Goal: Information Seeking & Learning: Understand process/instructions

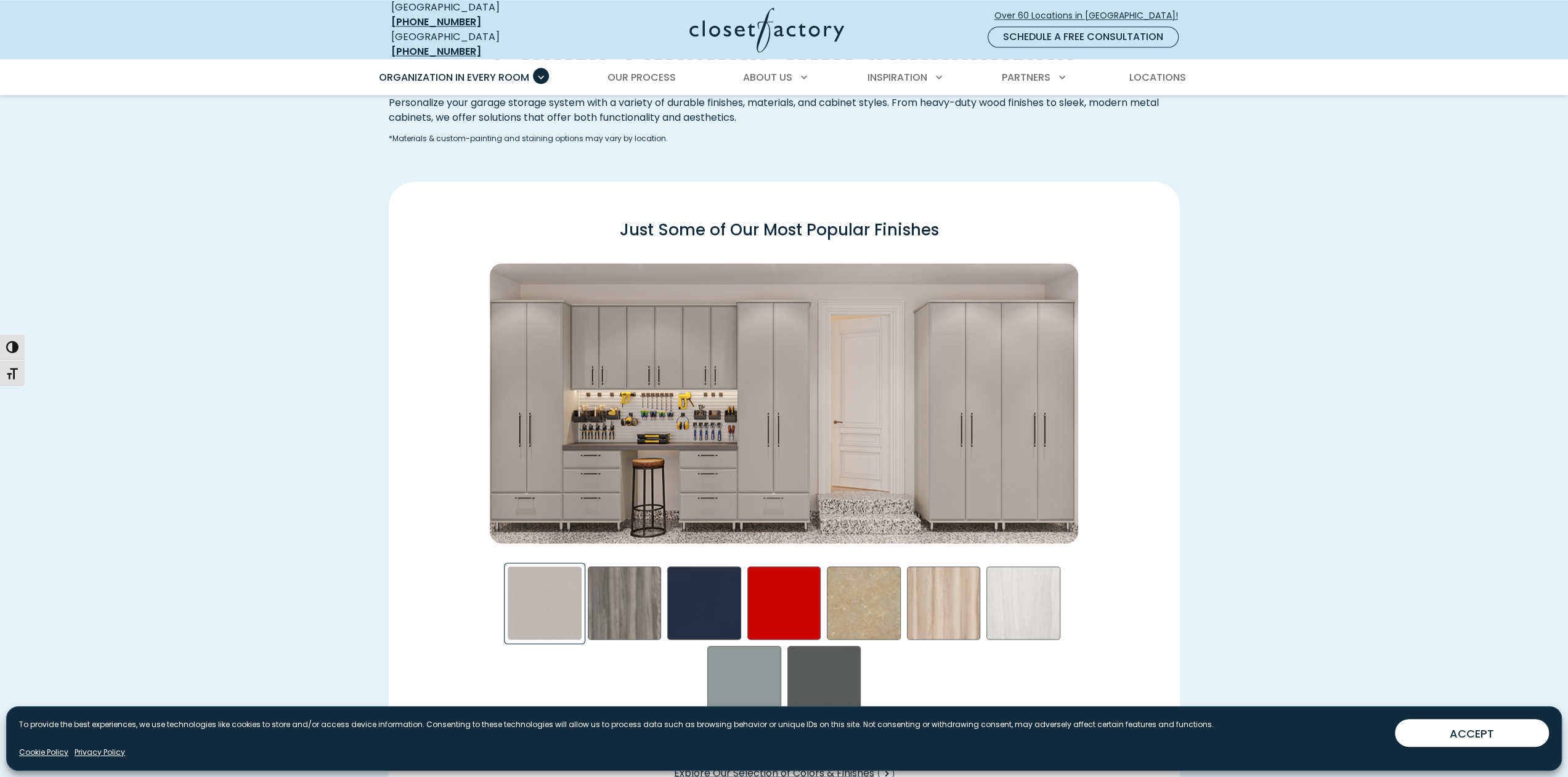
scroll to position [1849, 0]
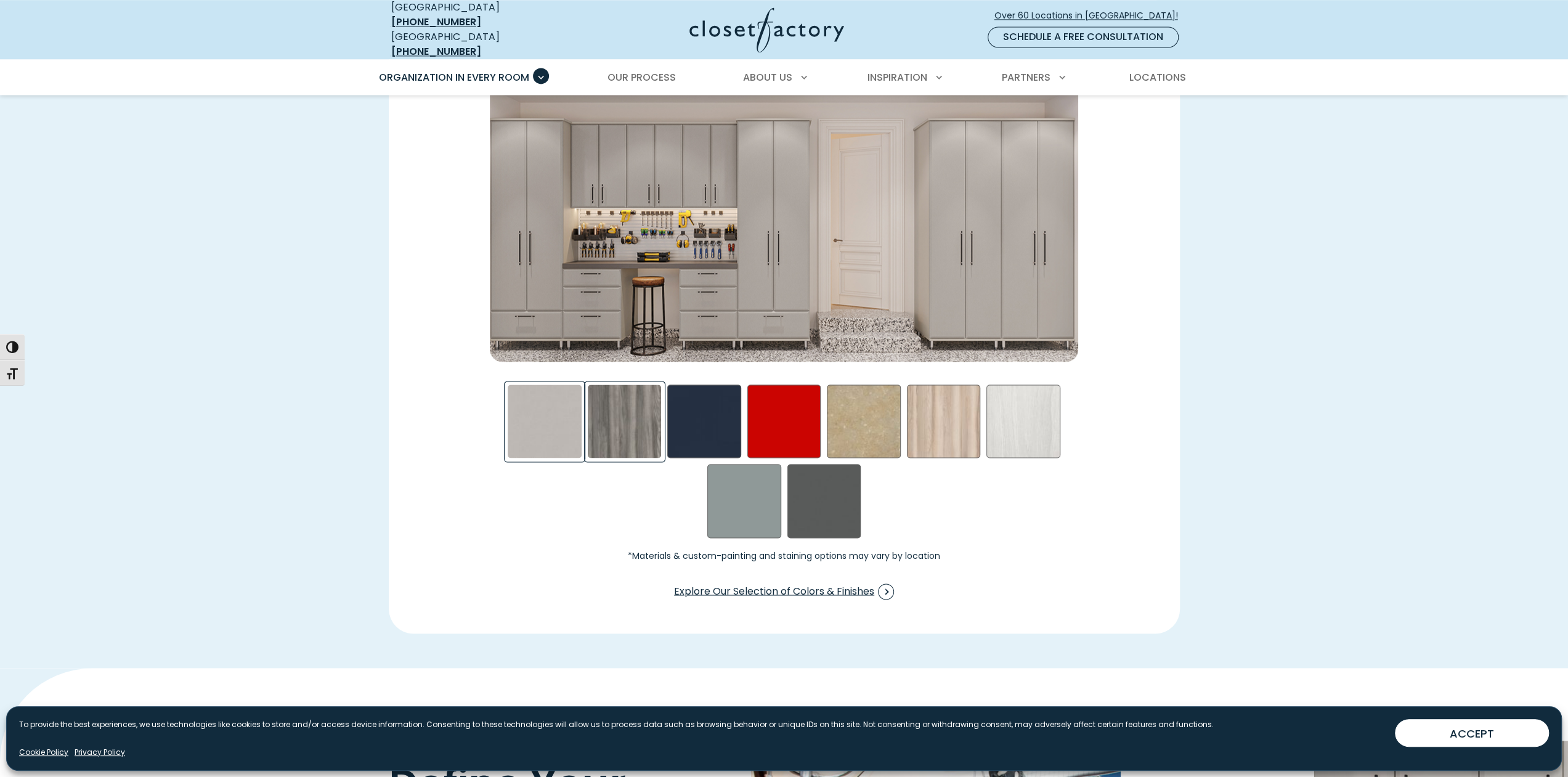
click at [630, 400] on div "Afternoon Nap Swatch" at bounding box center [625, 422] width 74 height 74
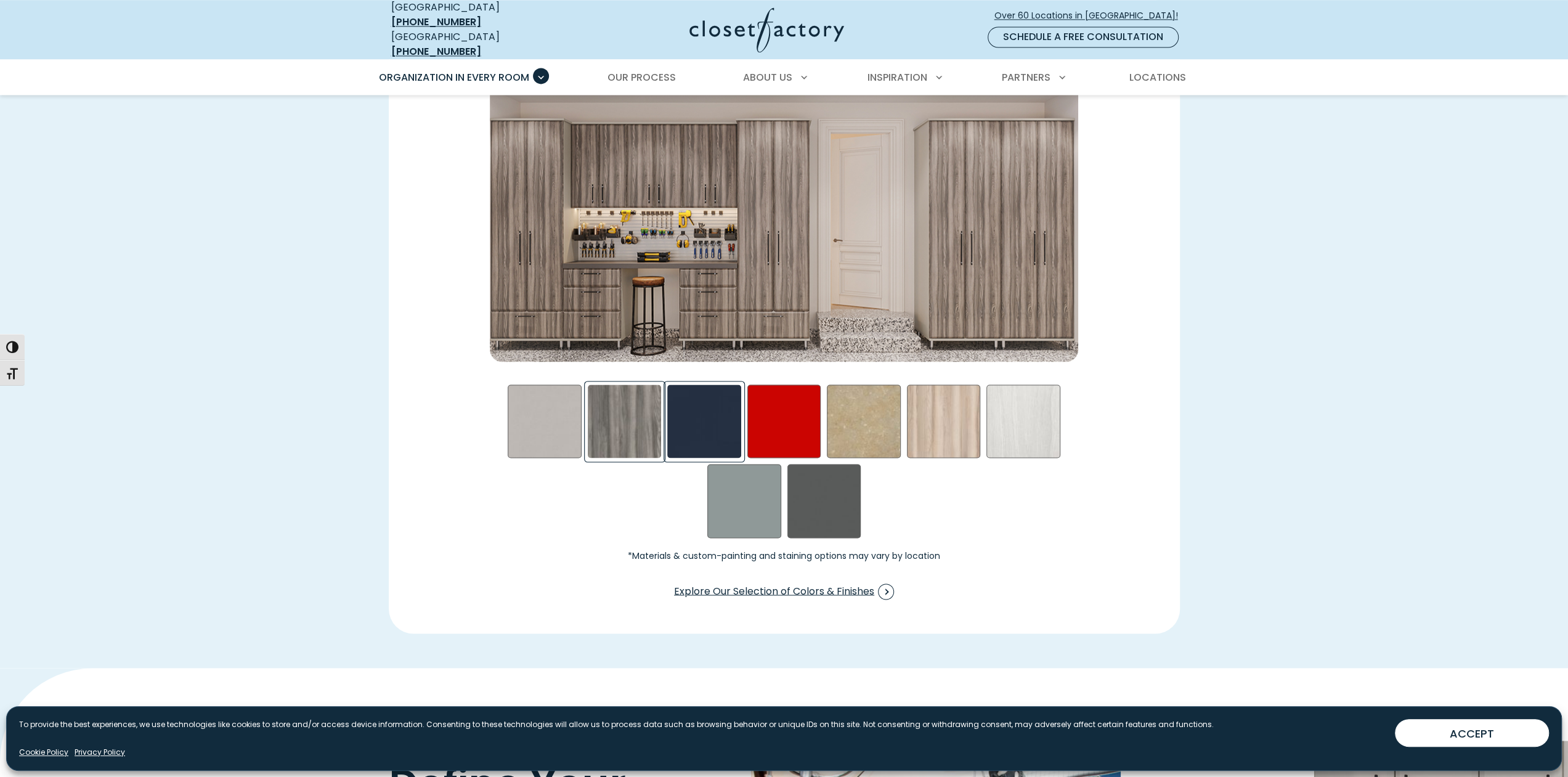
click at [688, 405] on div "Blue - High Gloss Swatch" at bounding box center [705, 422] width 74 height 74
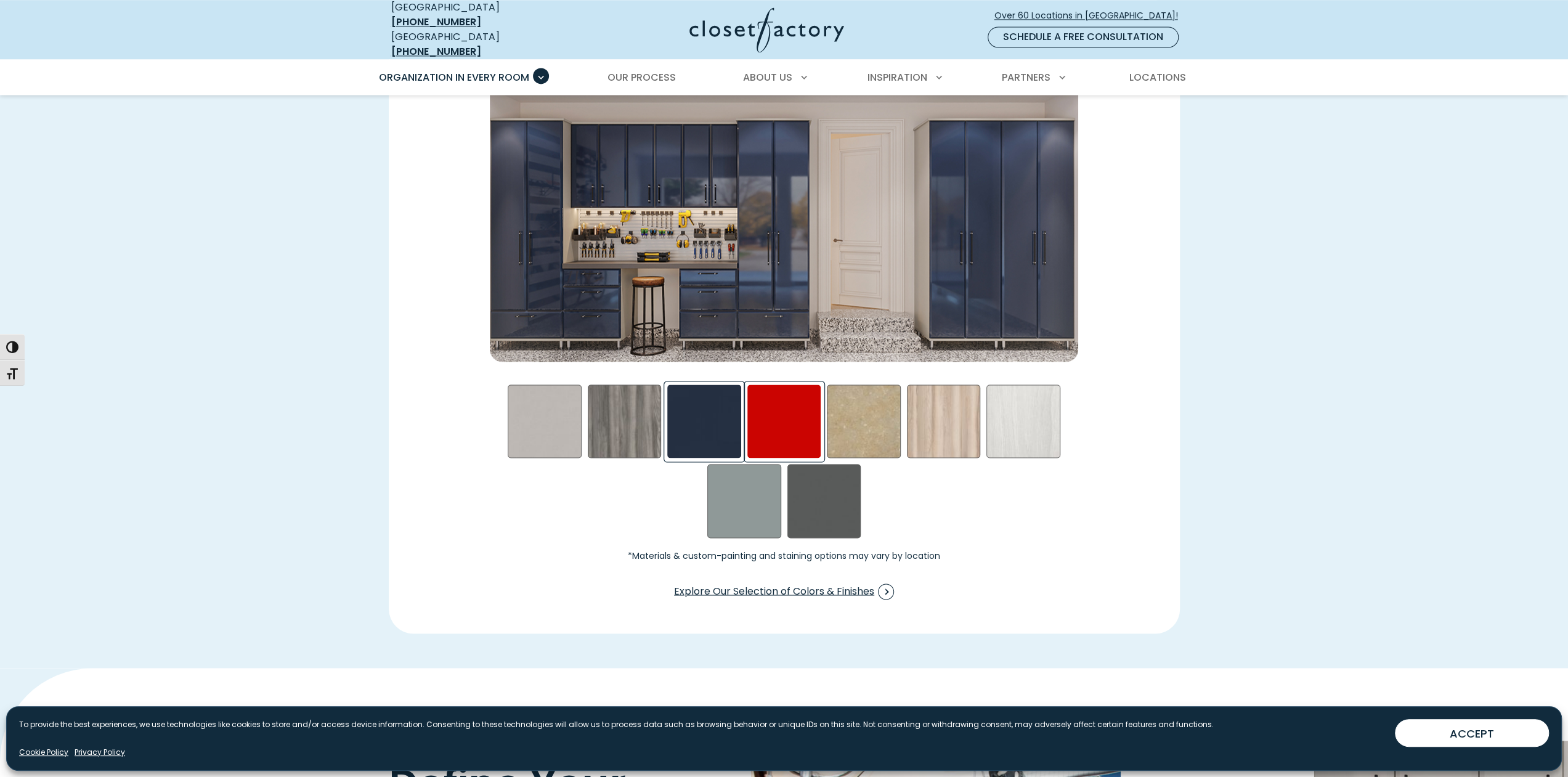
click at [777, 411] on div "Red - High Gloss Swatch" at bounding box center [784, 422] width 74 height 74
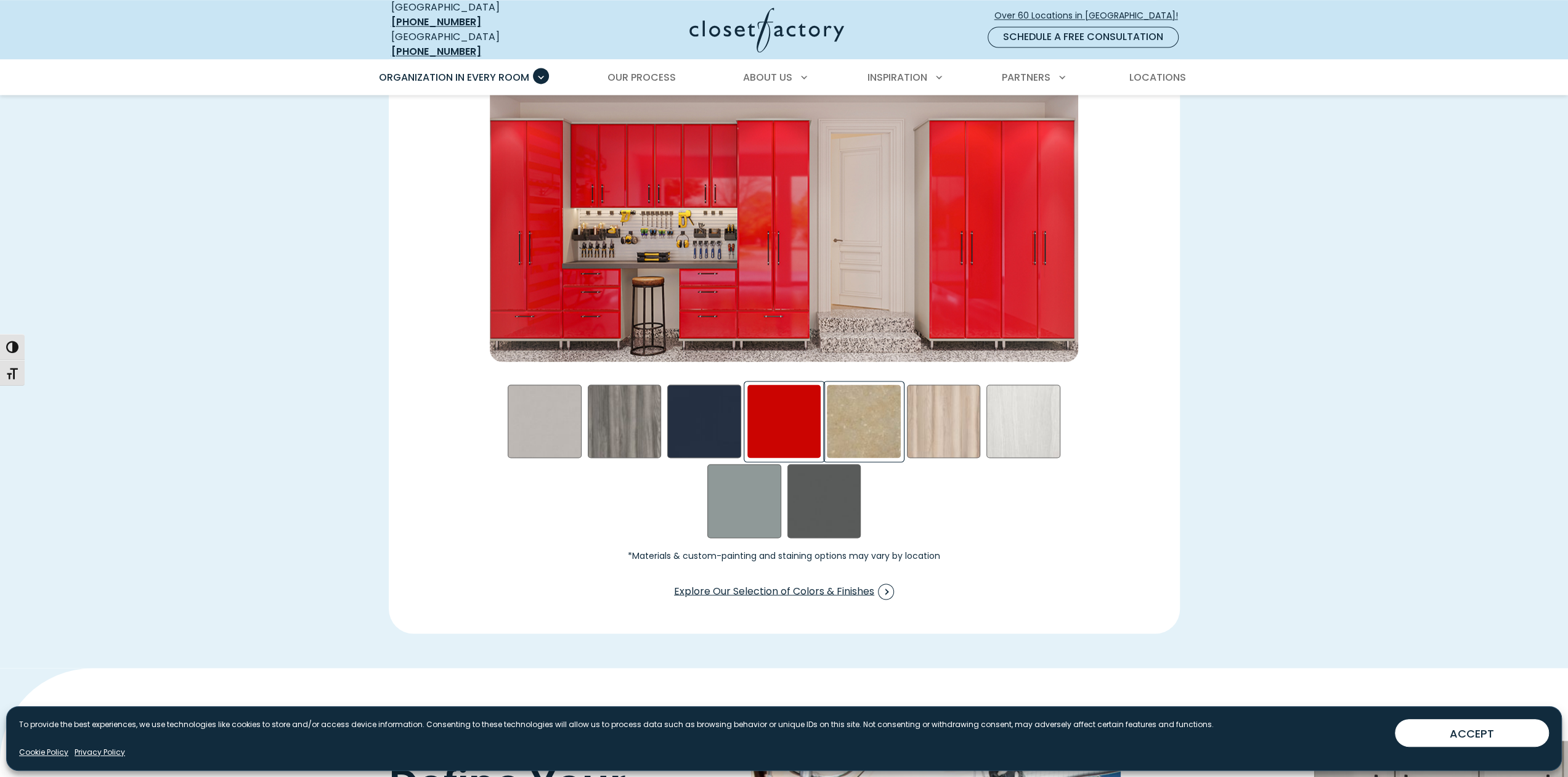
click at [844, 412] on div "Gridlock in LA Swatch" at bounding box center [864, 422] width 74 height 74
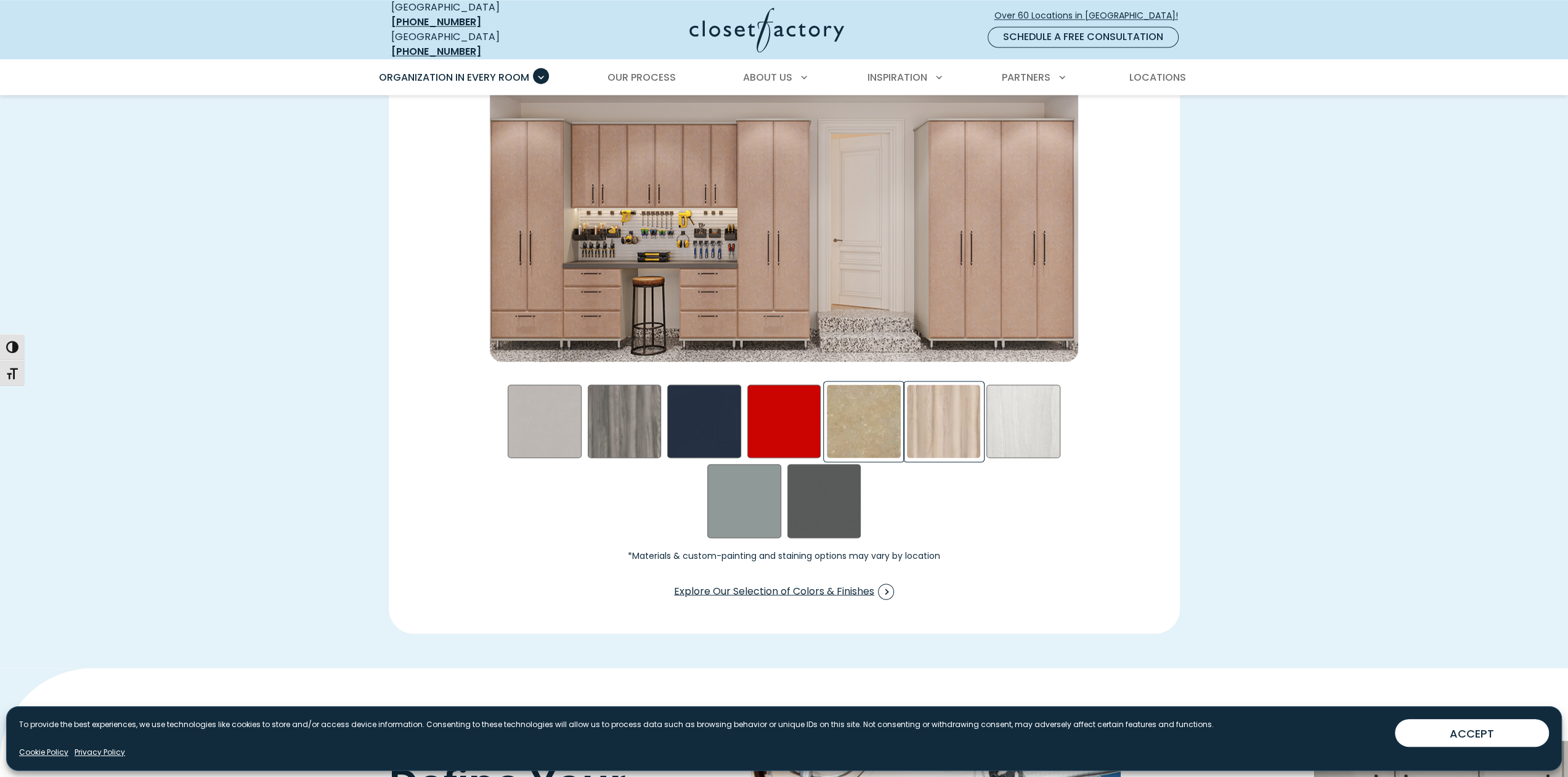
click at [962, 421] on div "Picnic in the Park Swatch" at bounding box center [944, 422] width 74 height 74
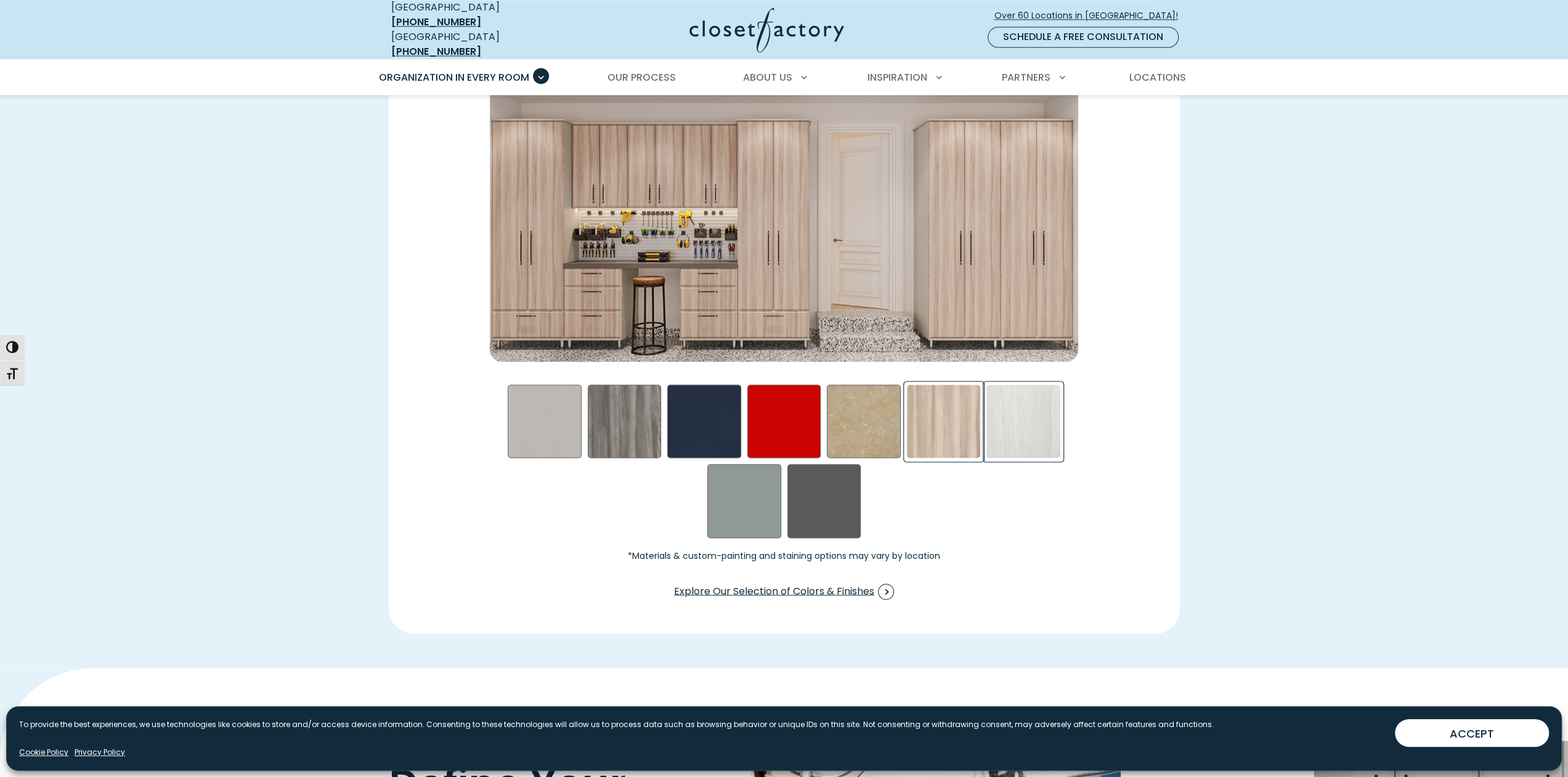
click at [1028, 420] on div "Skye Swatch" at bounding box center [1023, 422] width 74 height 74
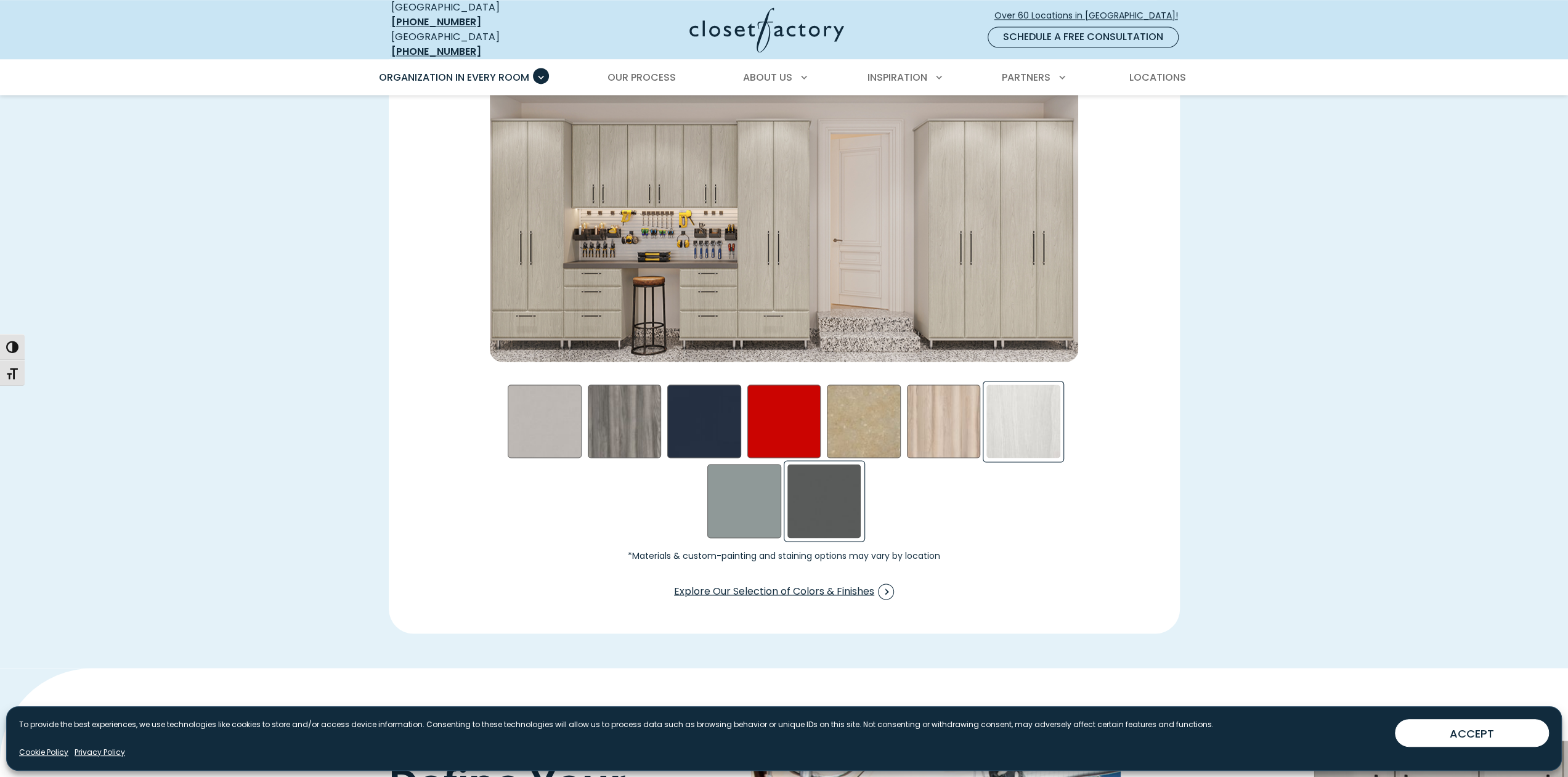
click at [817, 496] on div "Storm Swatch" at bounding box center [825, 502] width 74 height 74
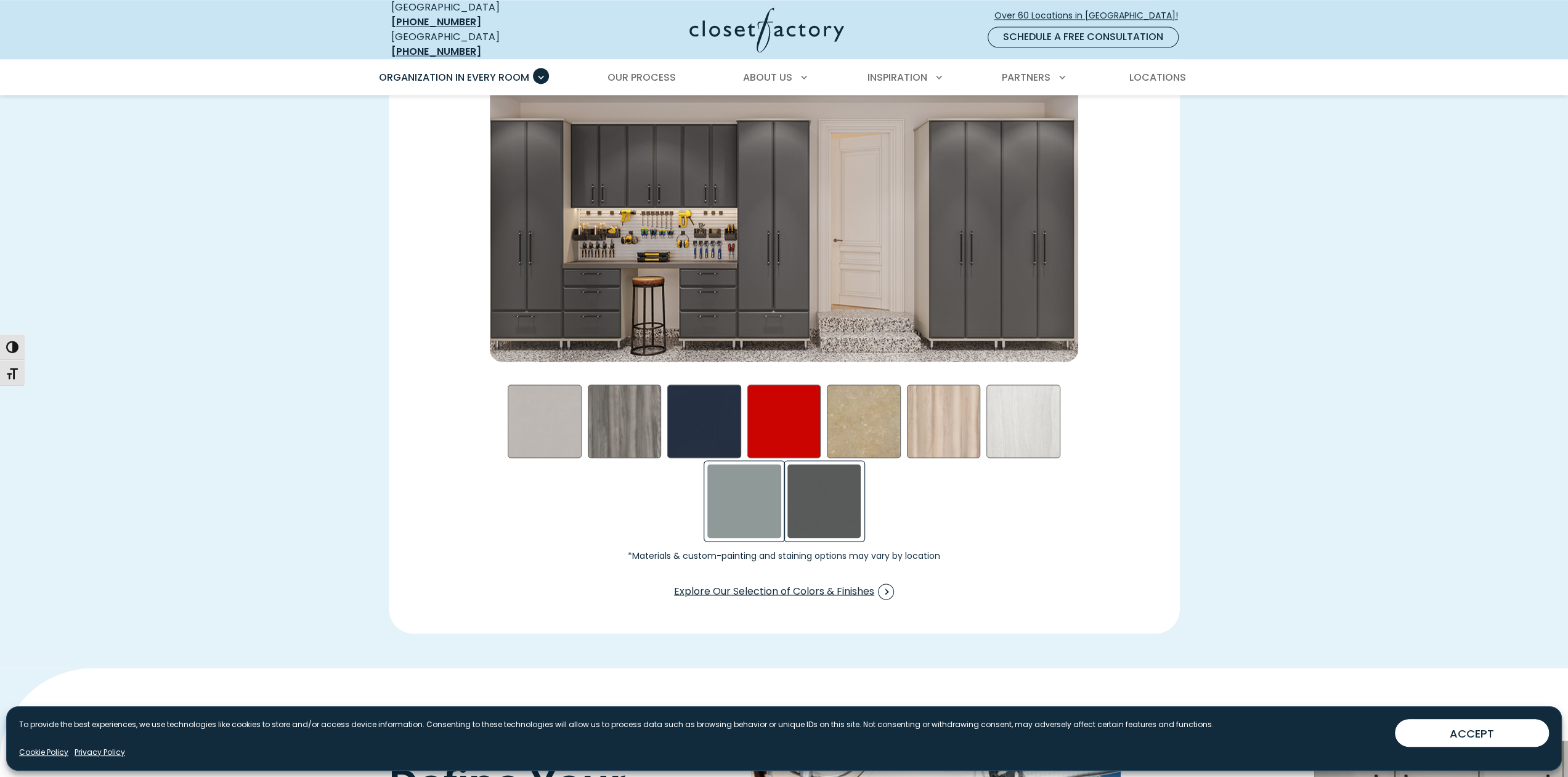
click at [727, 493] on div "Steel Blue Swatch" at bounding box center [745, 502] width 74 height 74
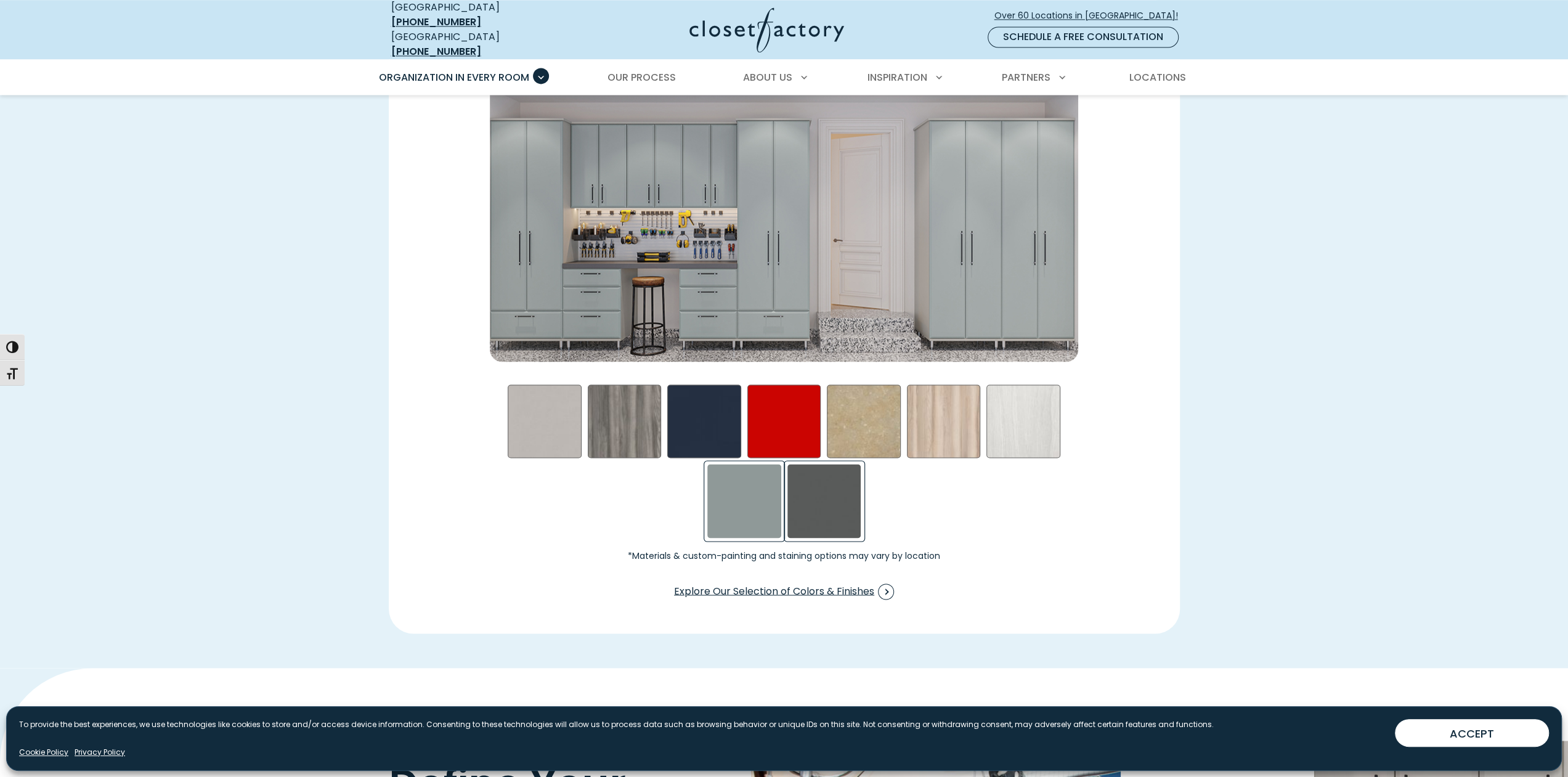
click at [810, 491] on div "Storm Swatch" at bounding box center [825, 502] width 74 height 74
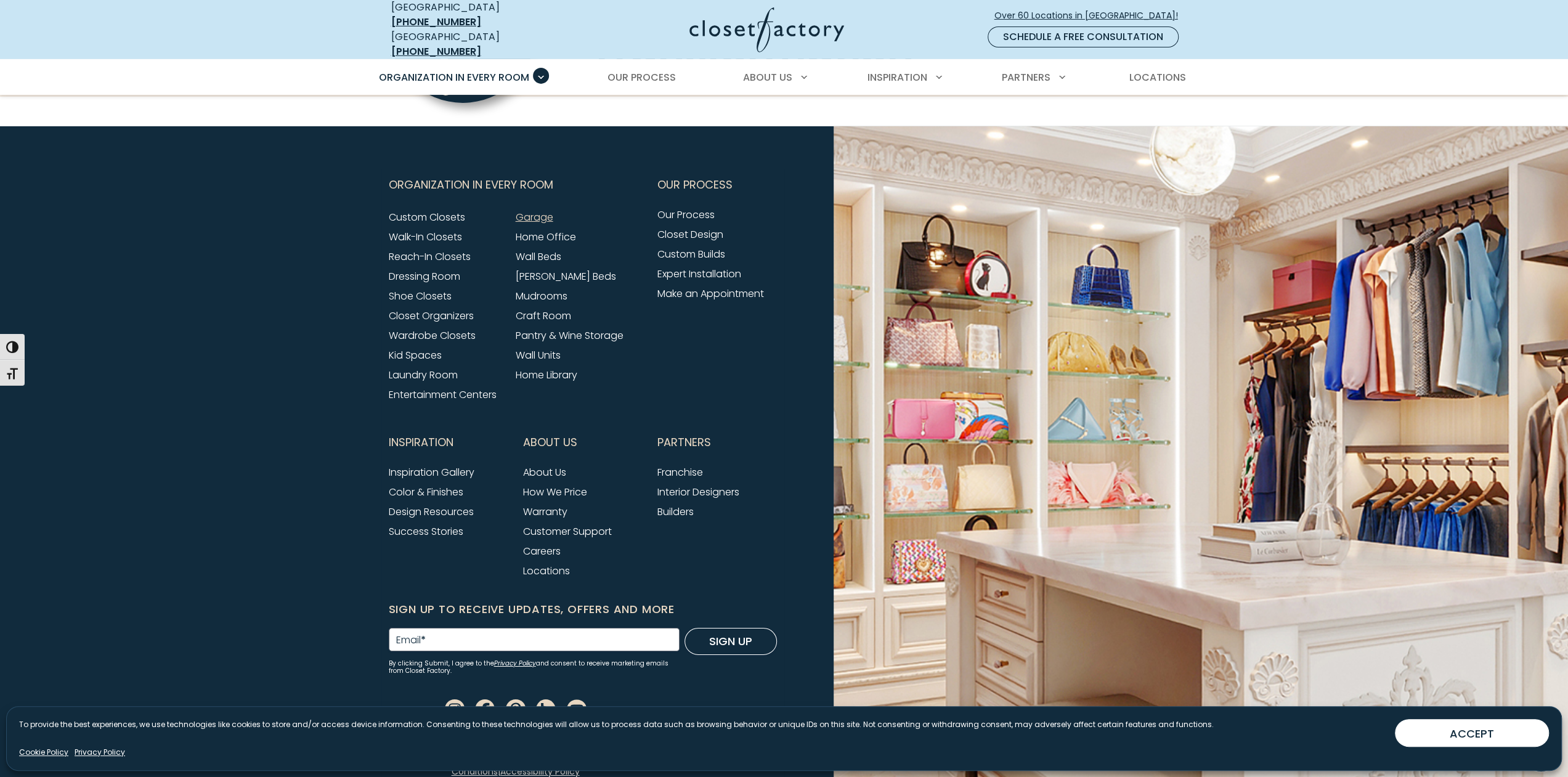
scroll to position [4080, 0]
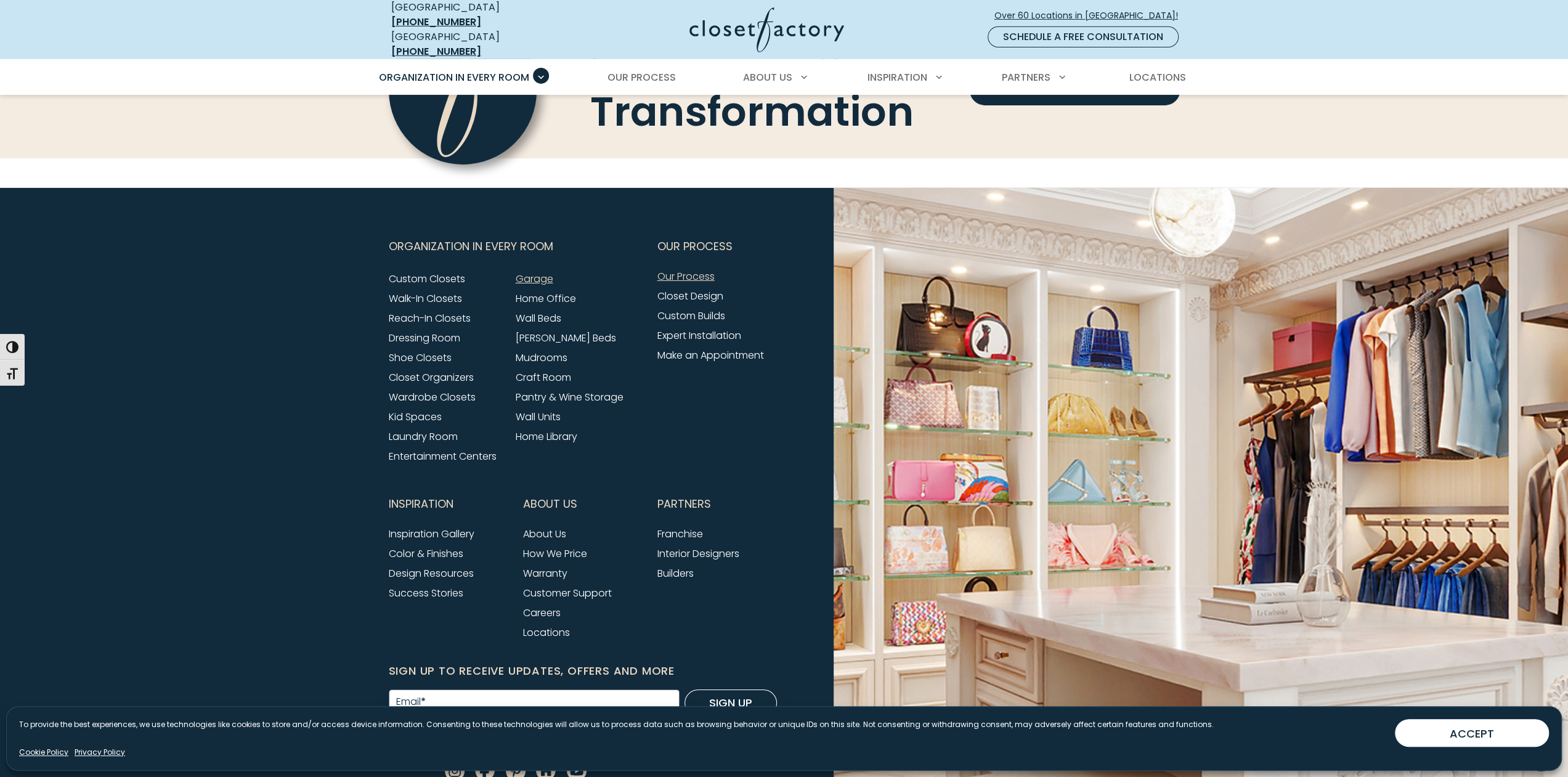
click at [698, 269] on link "Our Process" at bounding box center [685, 276] width 57 height 14
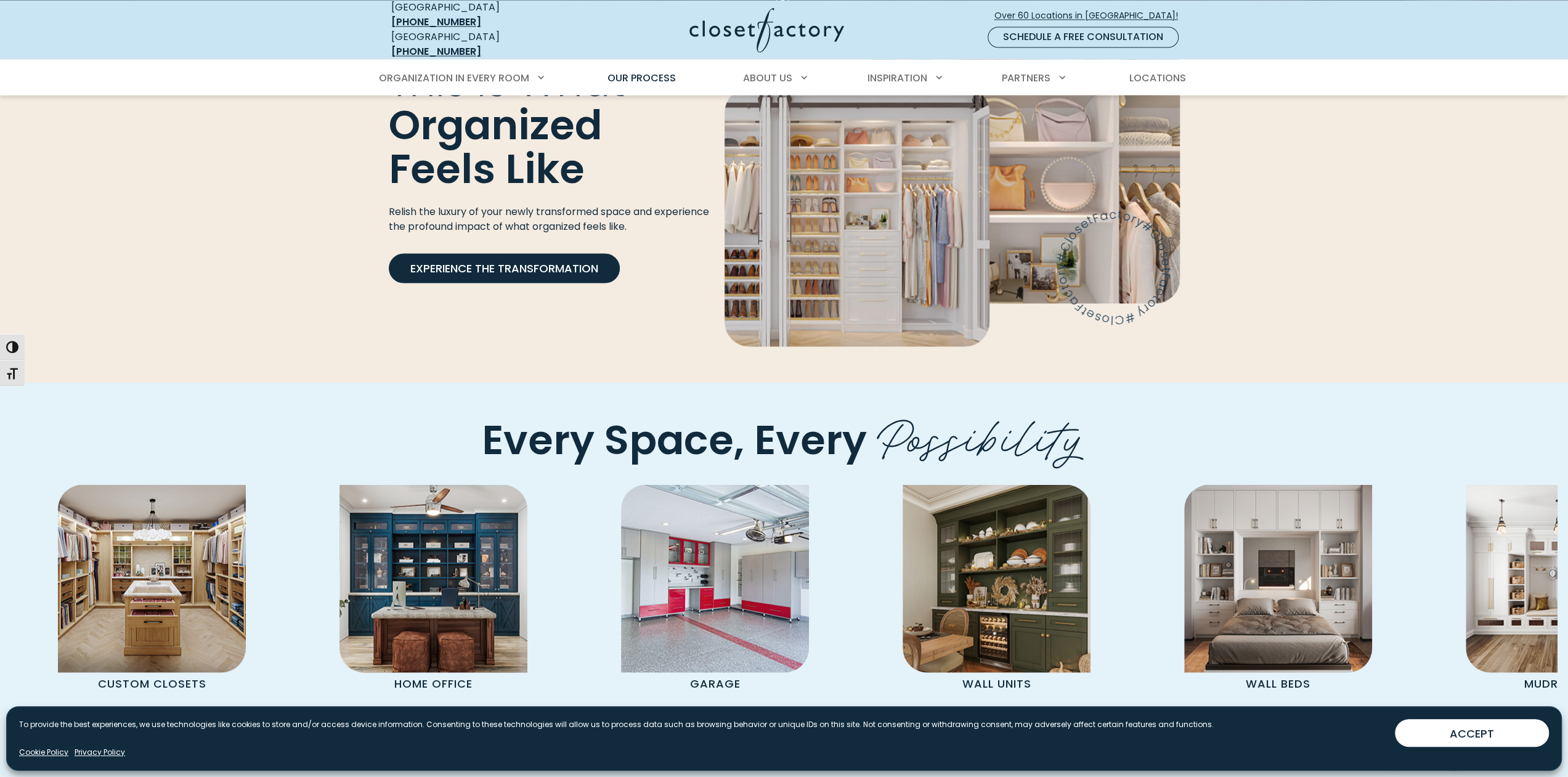
scroll to position [2589, 0]
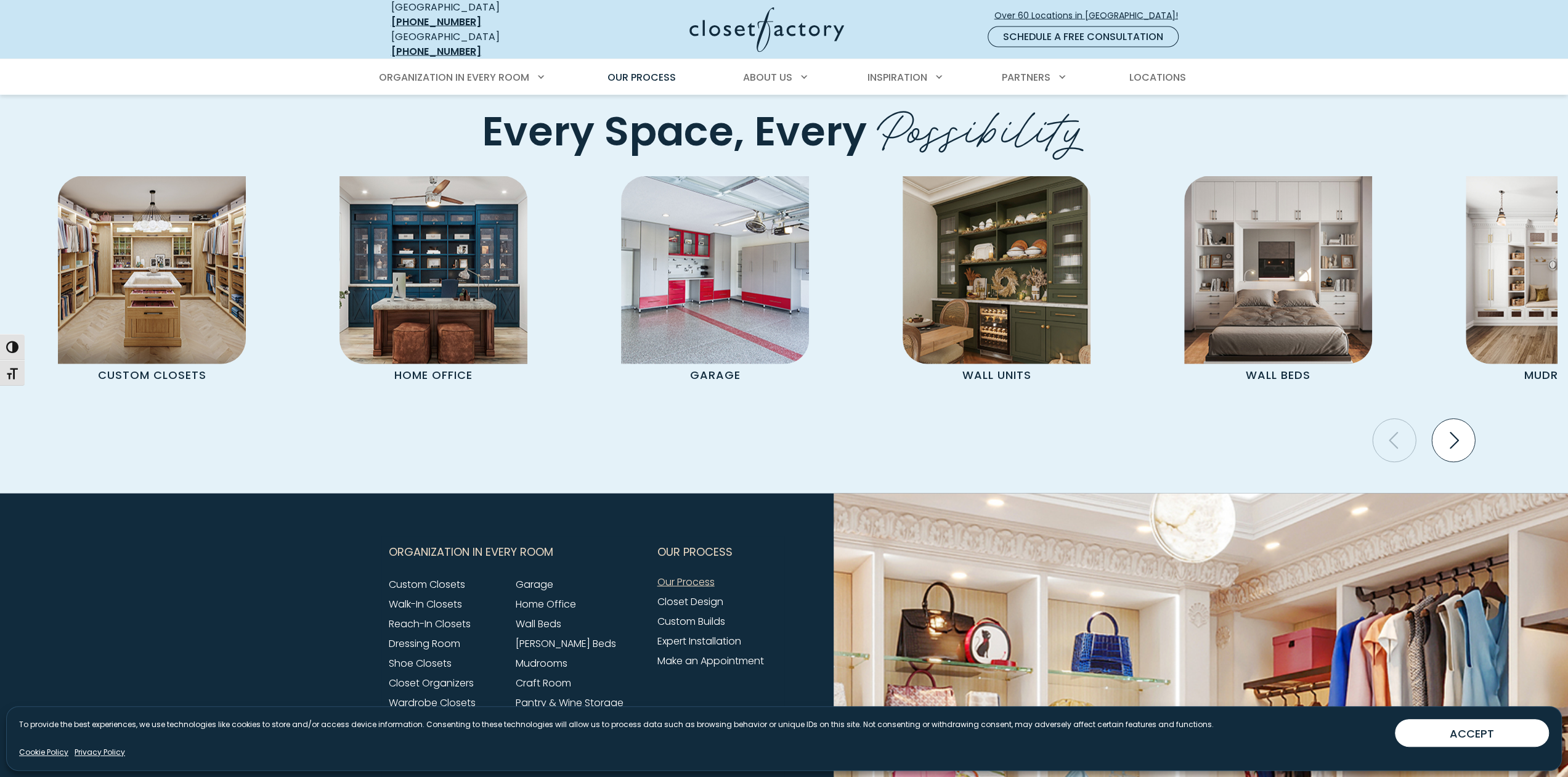
click at [1453, 419] on icon "Next slide" at bounding box center [1453, 440] width 43 height 43
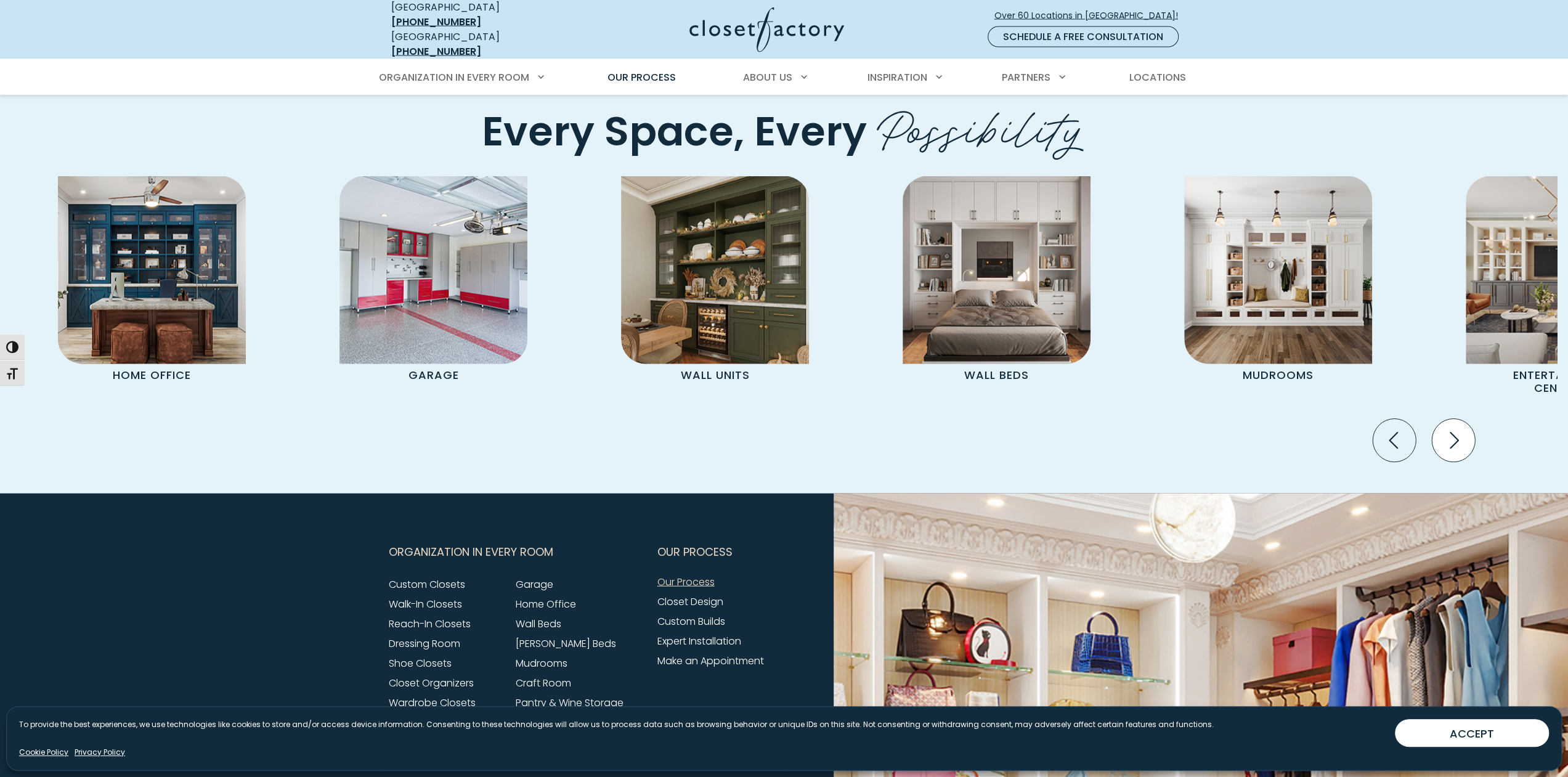
click at [1453, 419] on icon "Next slide" at bounding box center [1453, 440] width 43 height 43
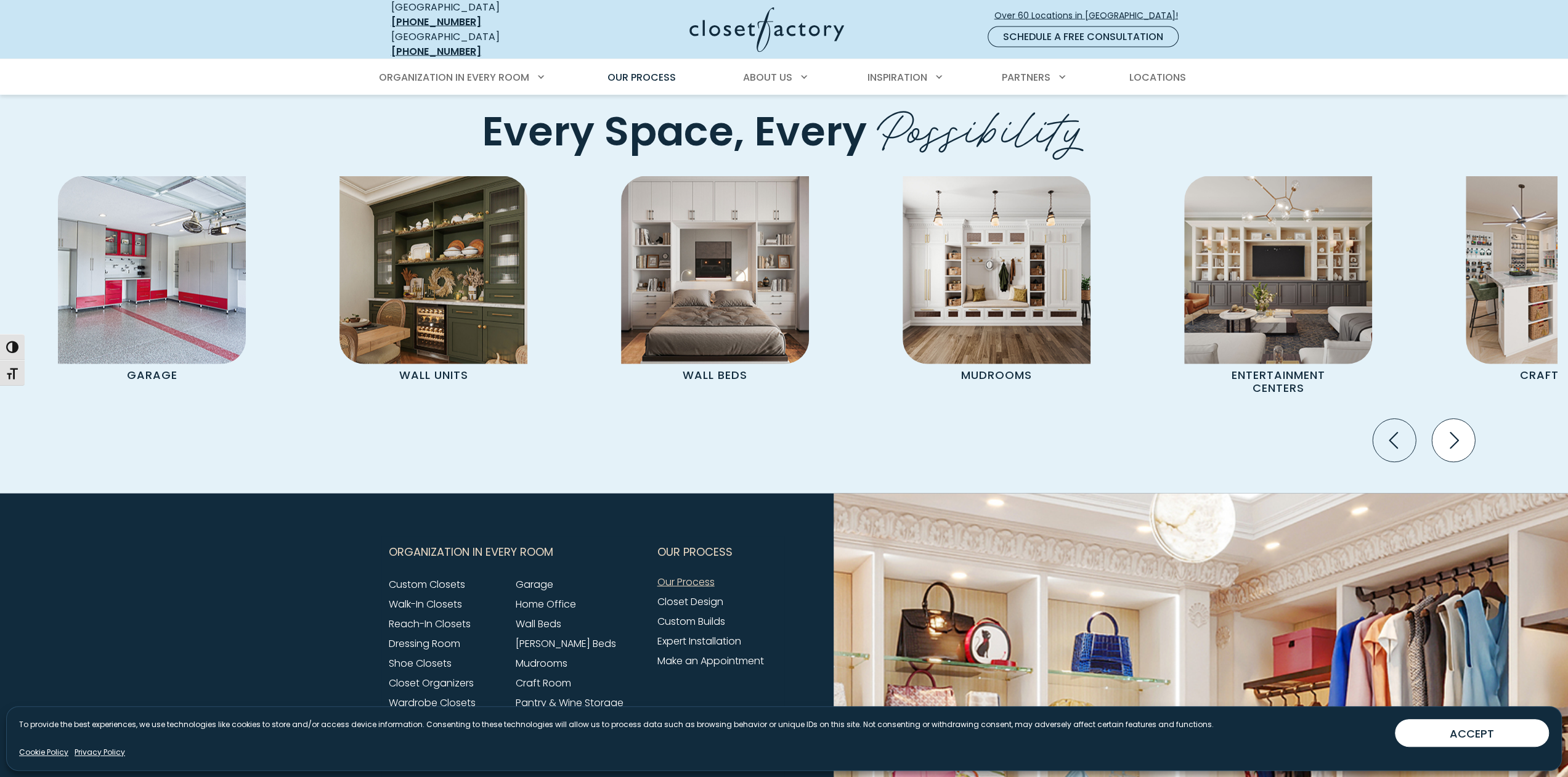
click at [1453, 419] on icon "Next slide" at bounding box center [1453, 440] width 43 height 43
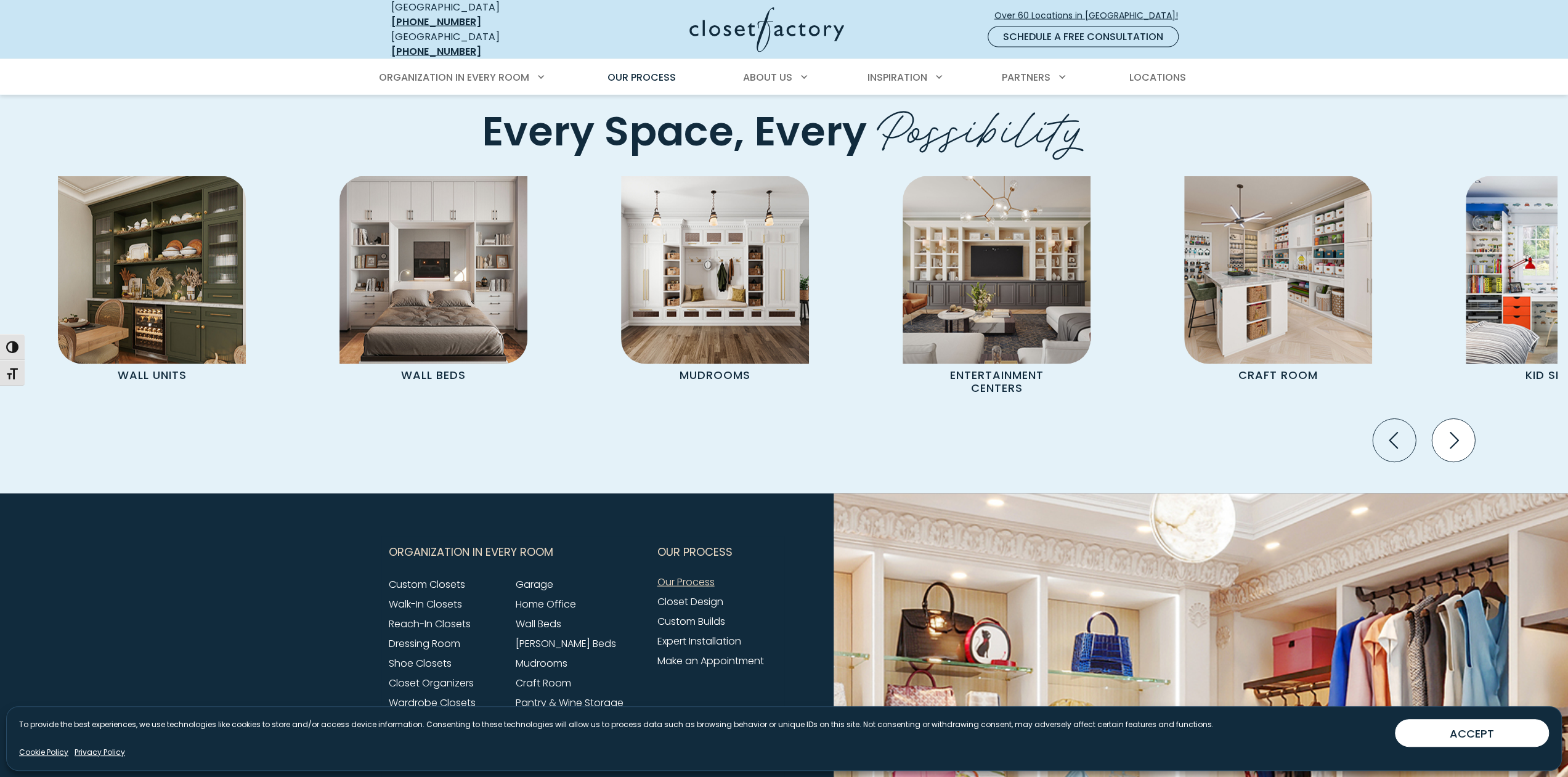
click at [1453, 419] on icon "Next slide" at bounding box center [1453, 440] width 43 height 43
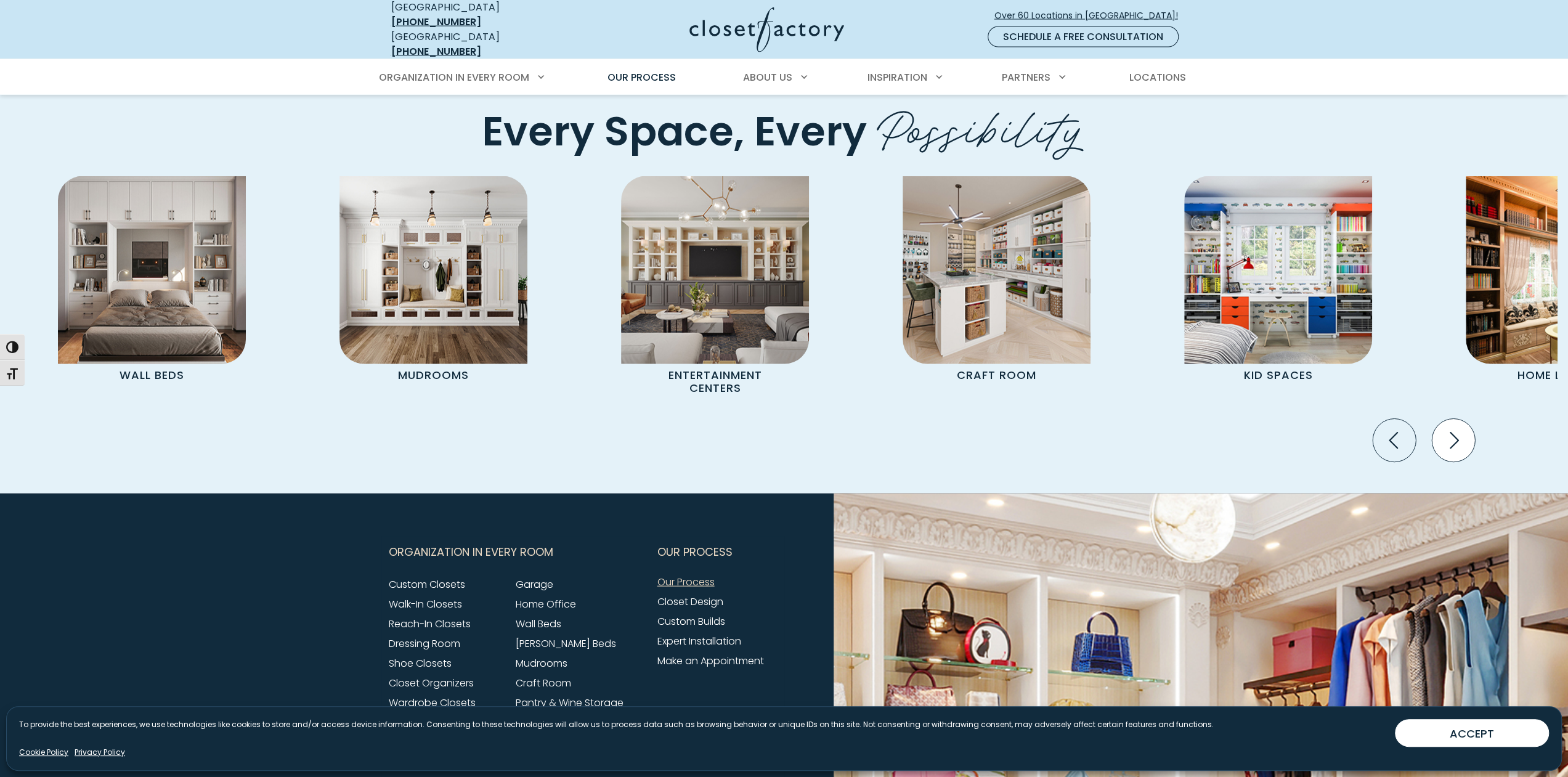
click at [1453, 419] on icon "Next slide" at bounding box center [1453, 440] width 43 height 43
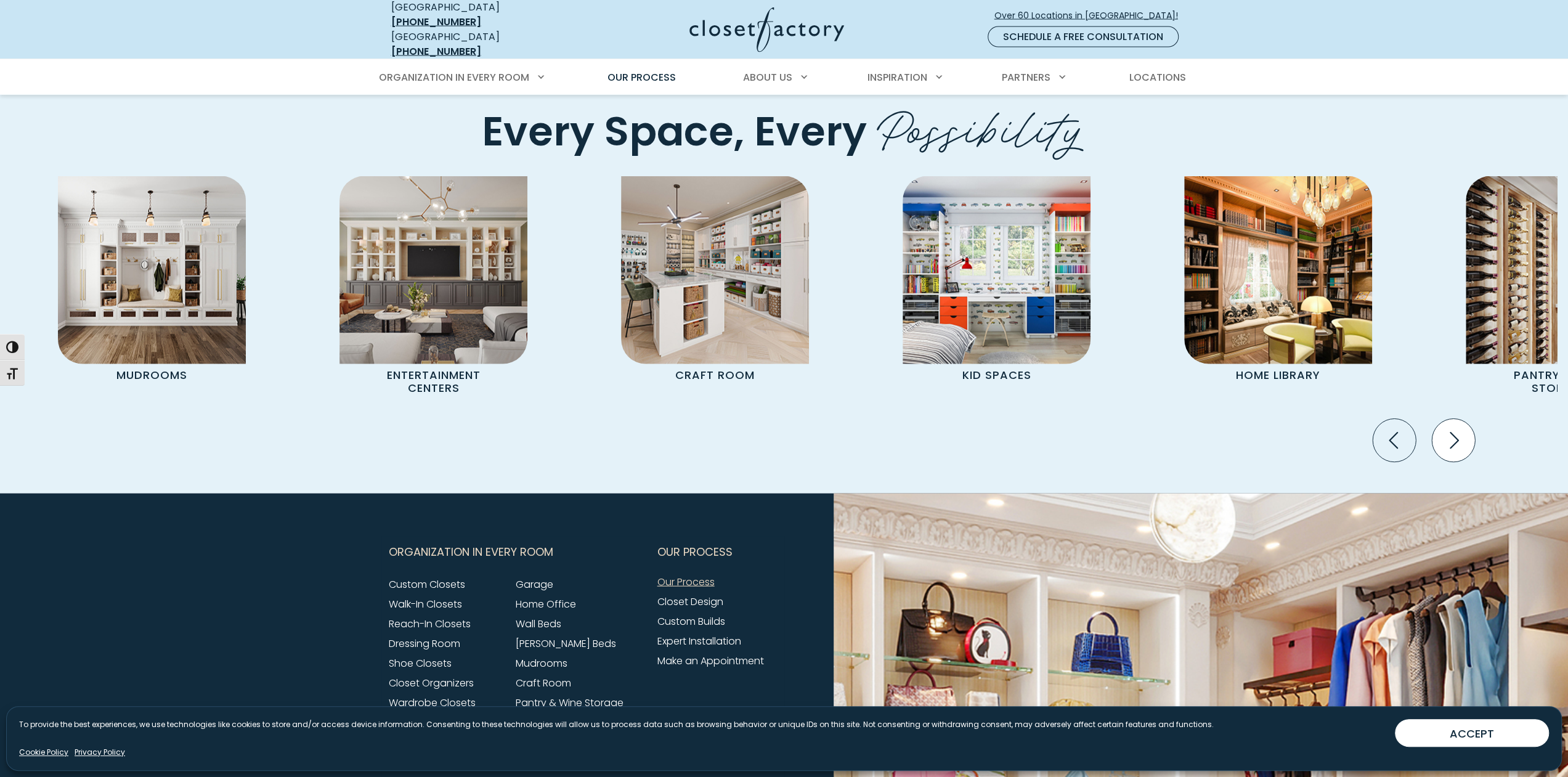
click at [1453, 419] on icon "Next slide" at bounding box center [1453, 440] width 43 height 43
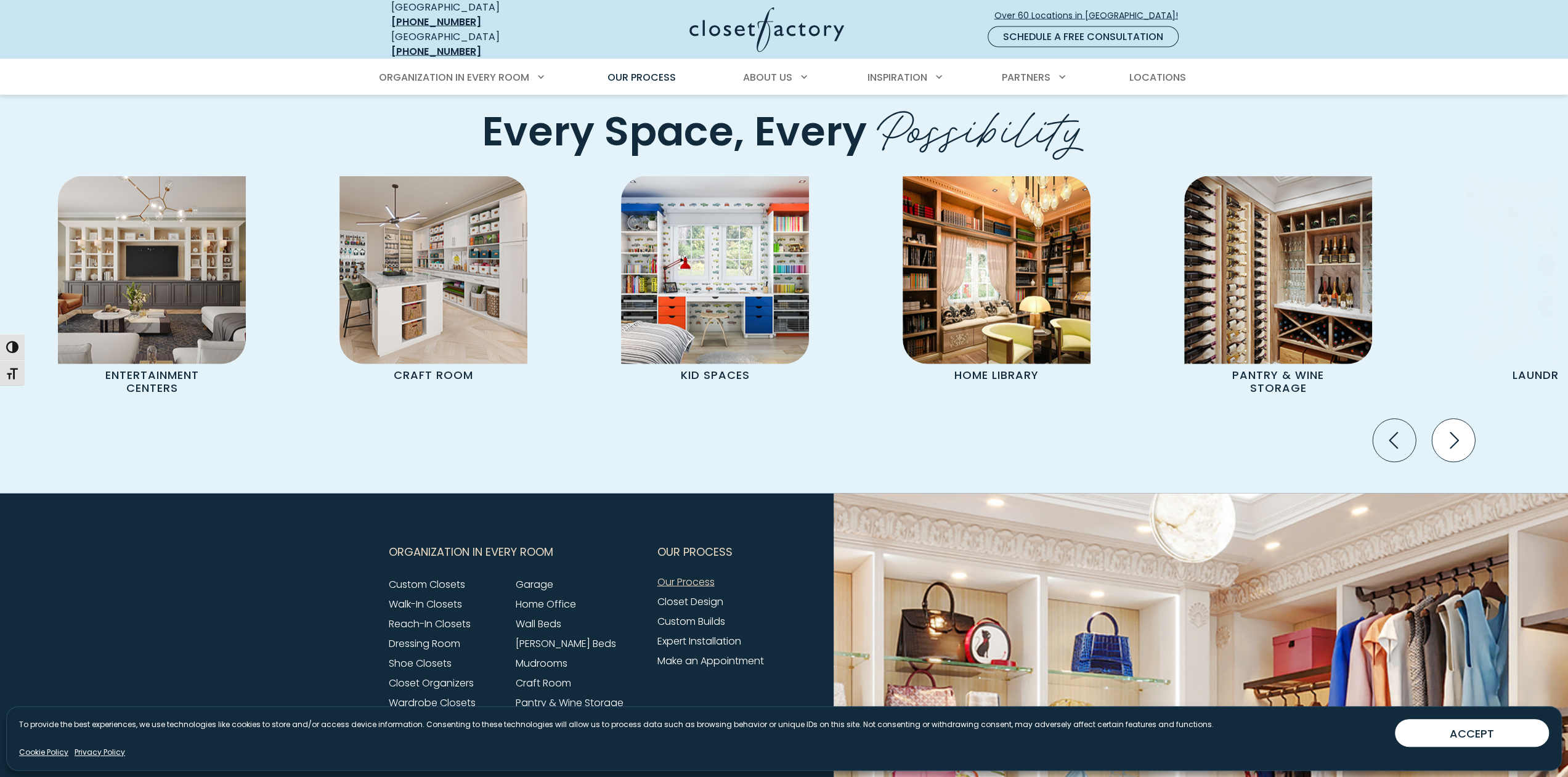
click at [1453, 419] on icon "Next slide" at bounding box center [1453, 440] width 43 height 43
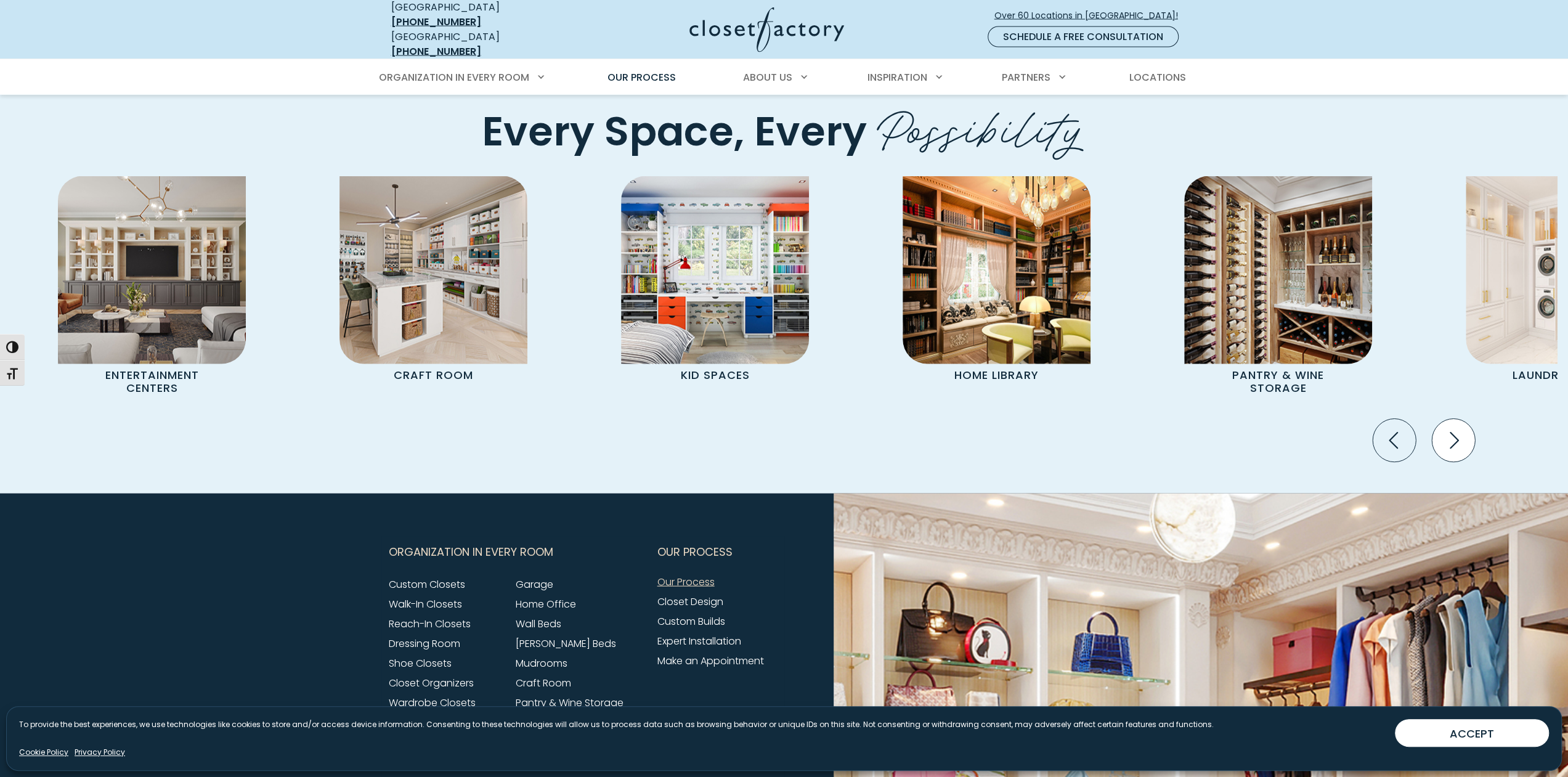
click at [1453, 419] on icon "Next slide" at bounding box center [1453, 440] width 43 height 43
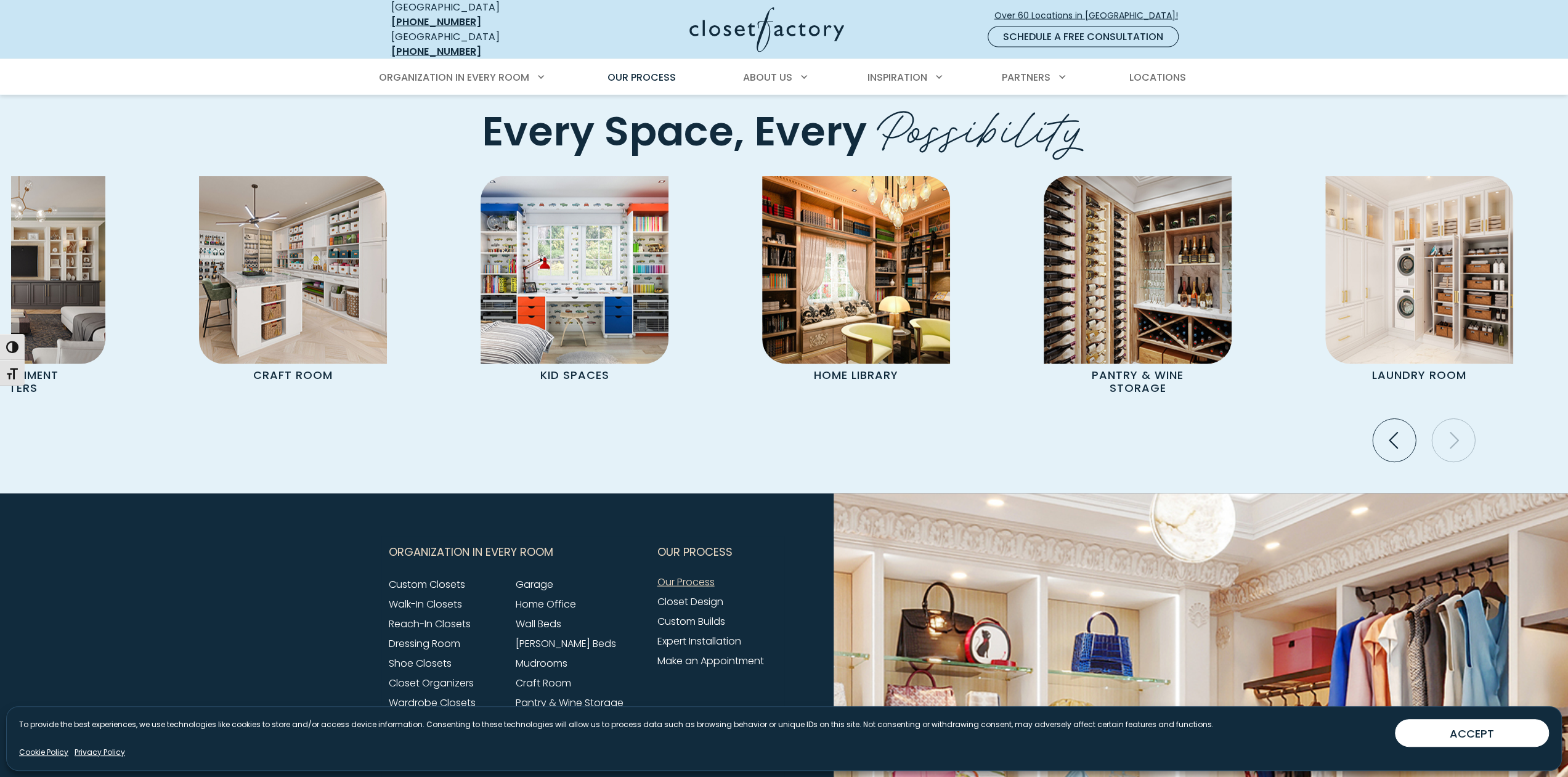
click at [1453, 419] on icon "Next slide" at bounding box center [1453, 440] width 43 height 43
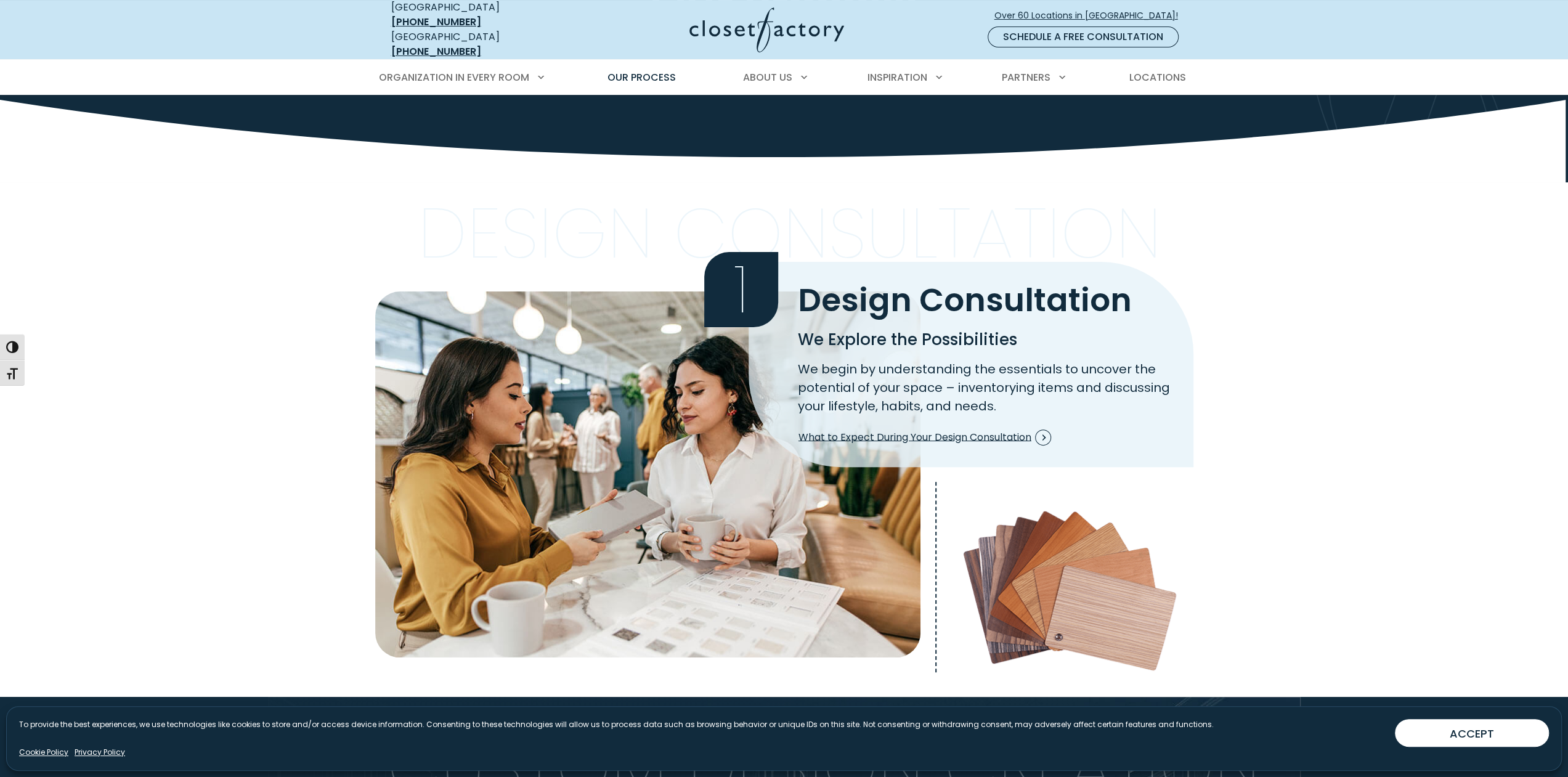
scroll to position [123, 0]
